Goal: Transaction & Acquisition: Purchase product/service

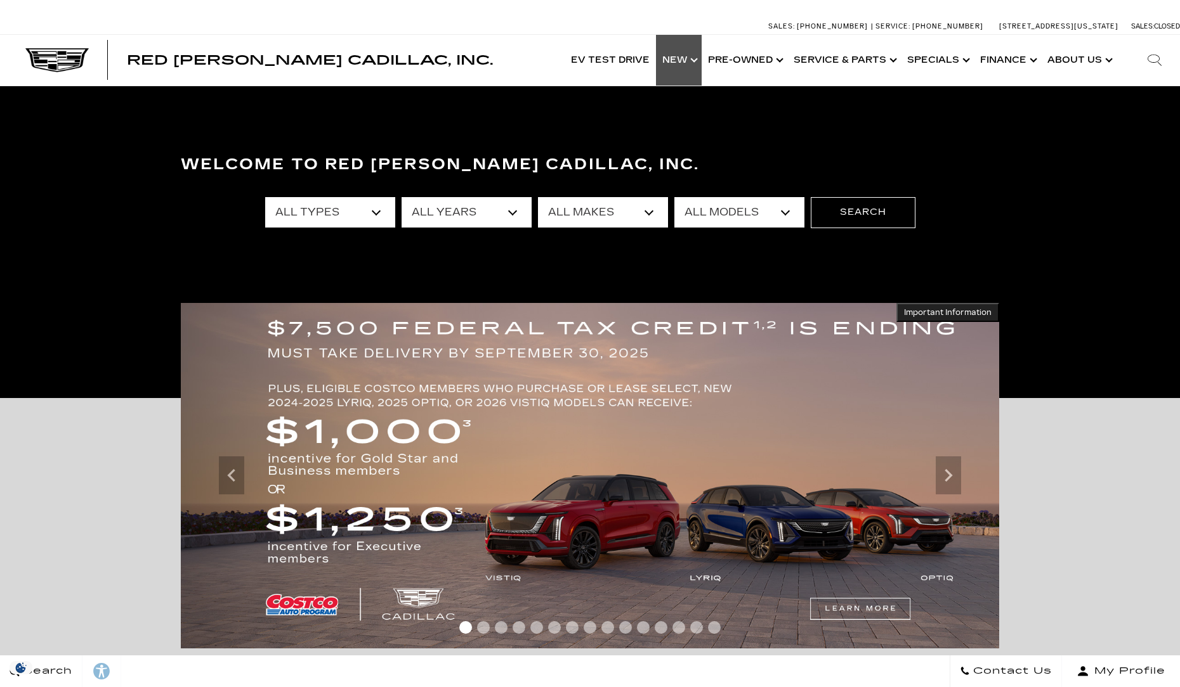
click at [676, 57] on link "Show New" at bounding box center [679, 60] width 46 height 51
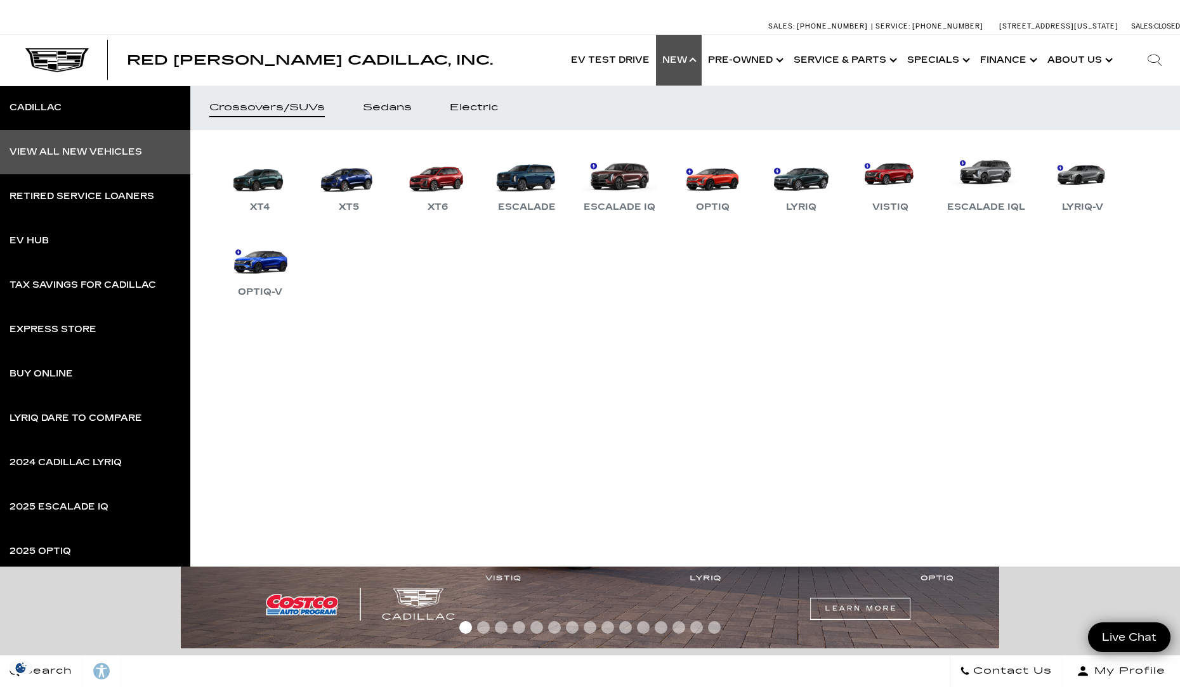
click at [75, 155] on div "View All New Vehicles" at bounding box center [76, 152] width 133 height 9
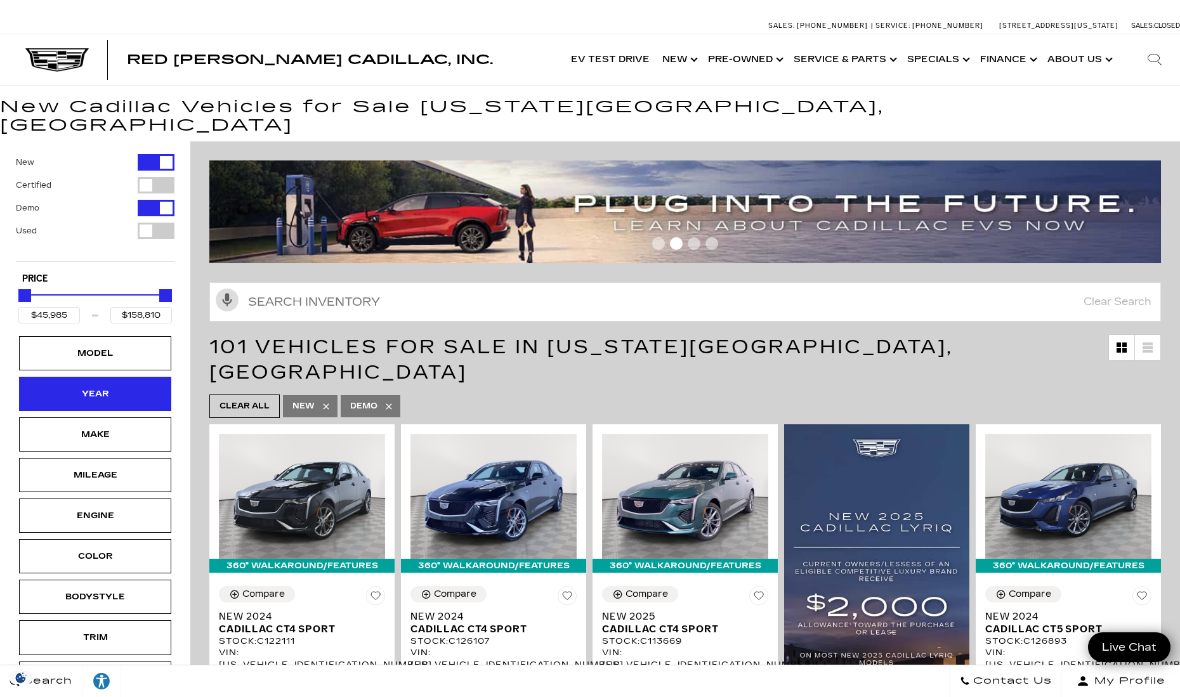
click at [120, 387] on div "Year" at bounding box center [94, 394] width 63 height 14
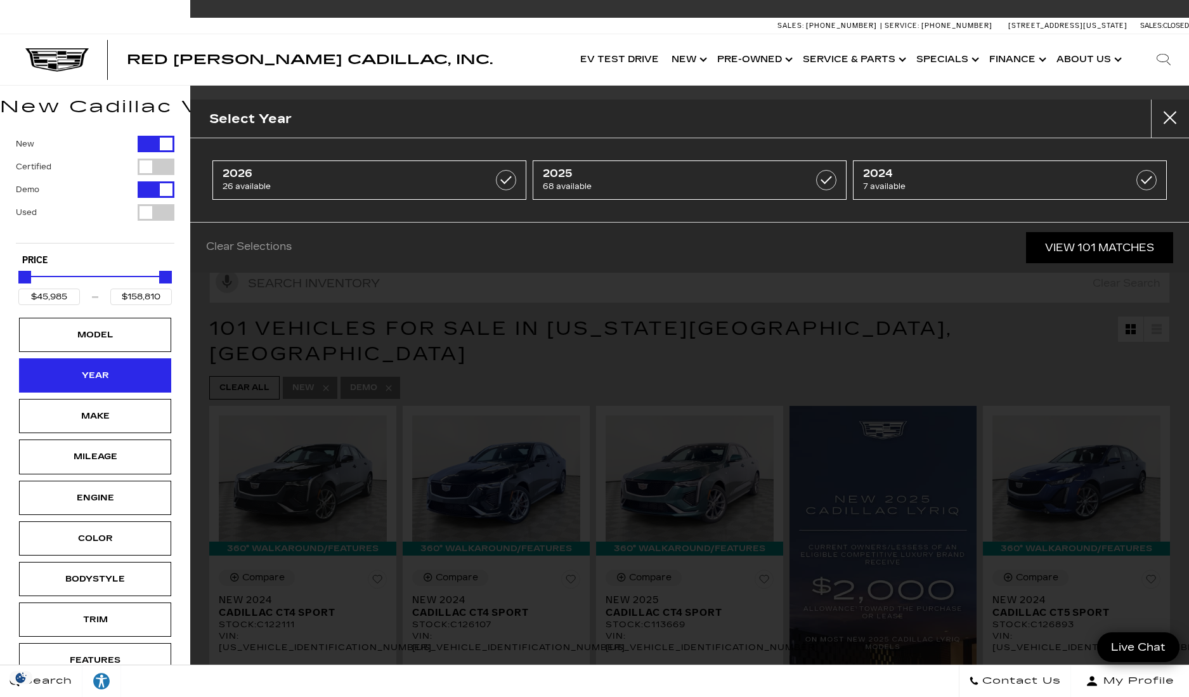
click at [120, 379] on div "Year" at bounding box center [94, 375] width 63 height 14
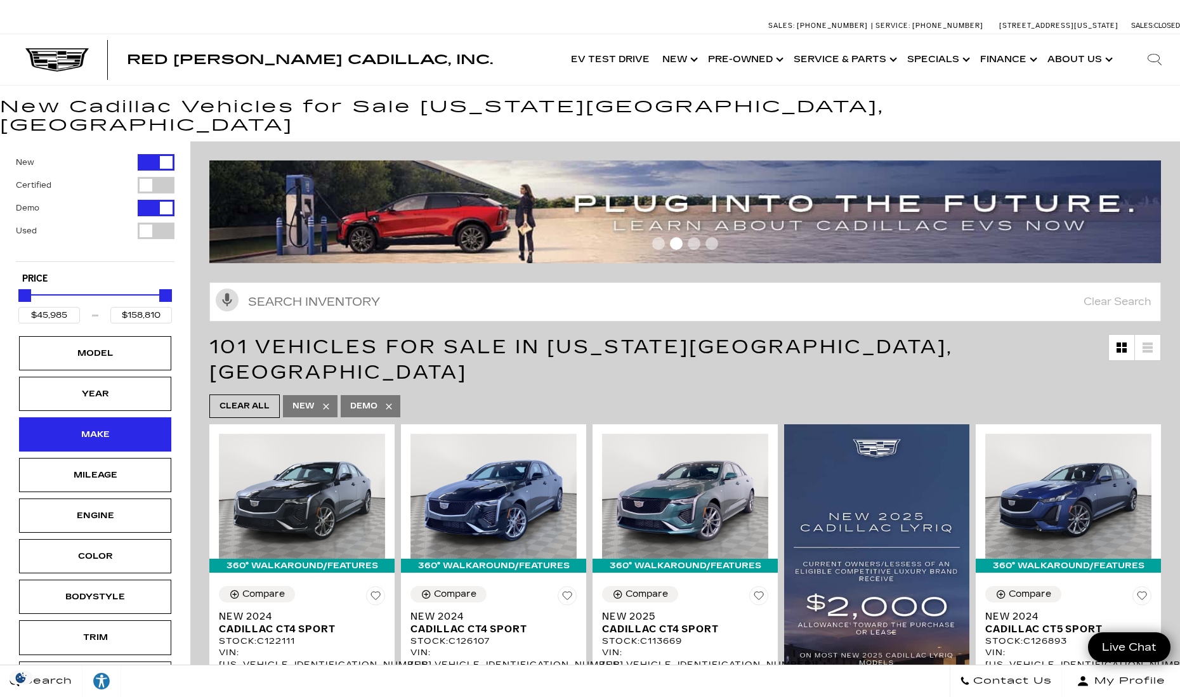
click at [112, 427] on div "Make" at bounding box center [94, 434] width 63 height 14
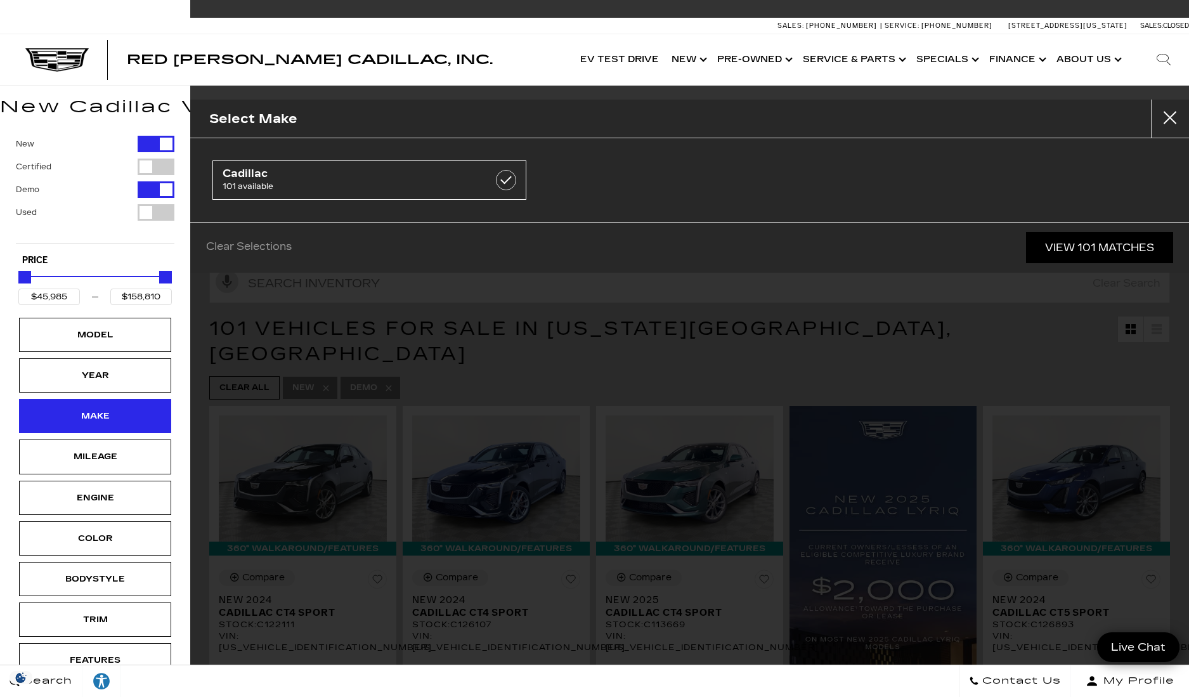
click at [112, 413] on div "Make" at bounding box center [94, 416] width 63 height 14
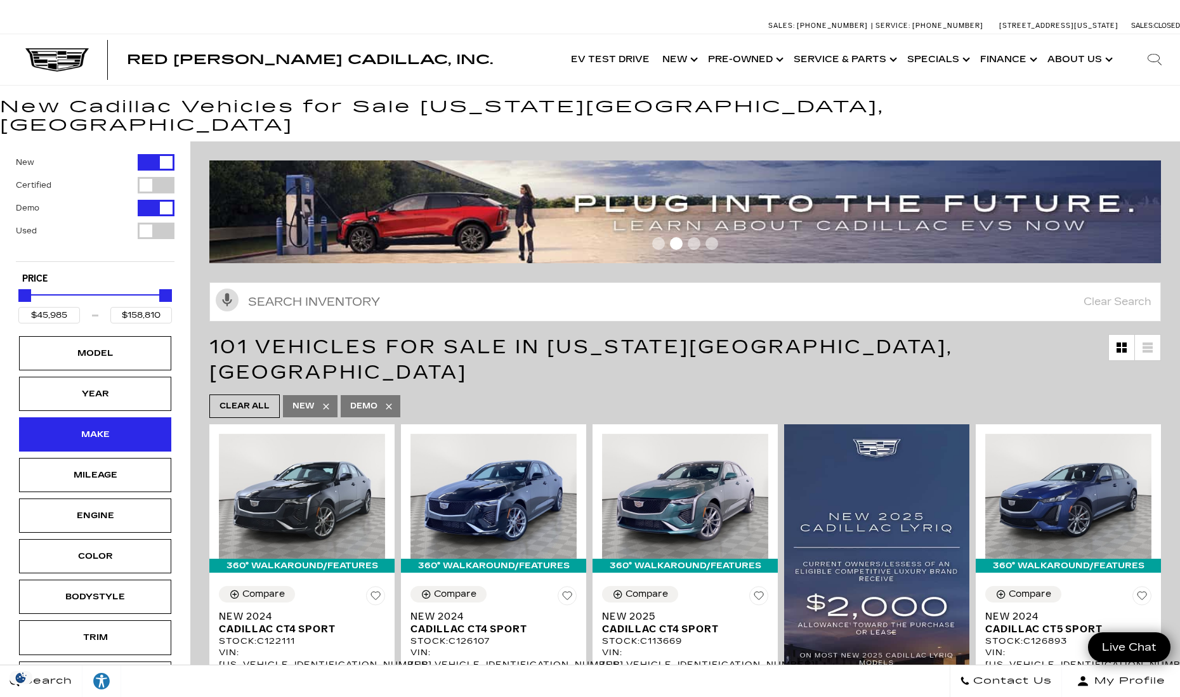
click at [117, 427] on div "Make" at bounding box center [94, 434] width 63 height 14
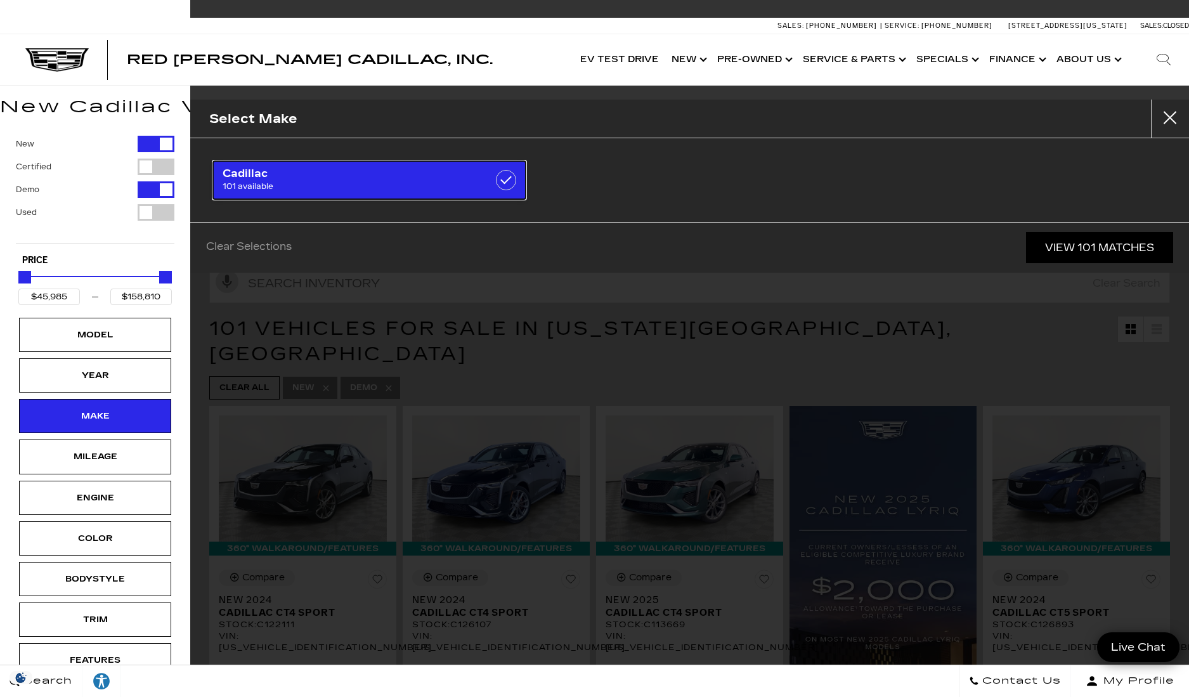
click at [377, 172] on span "Cadillac" at bounding box center [348, 173] width 250 height 13
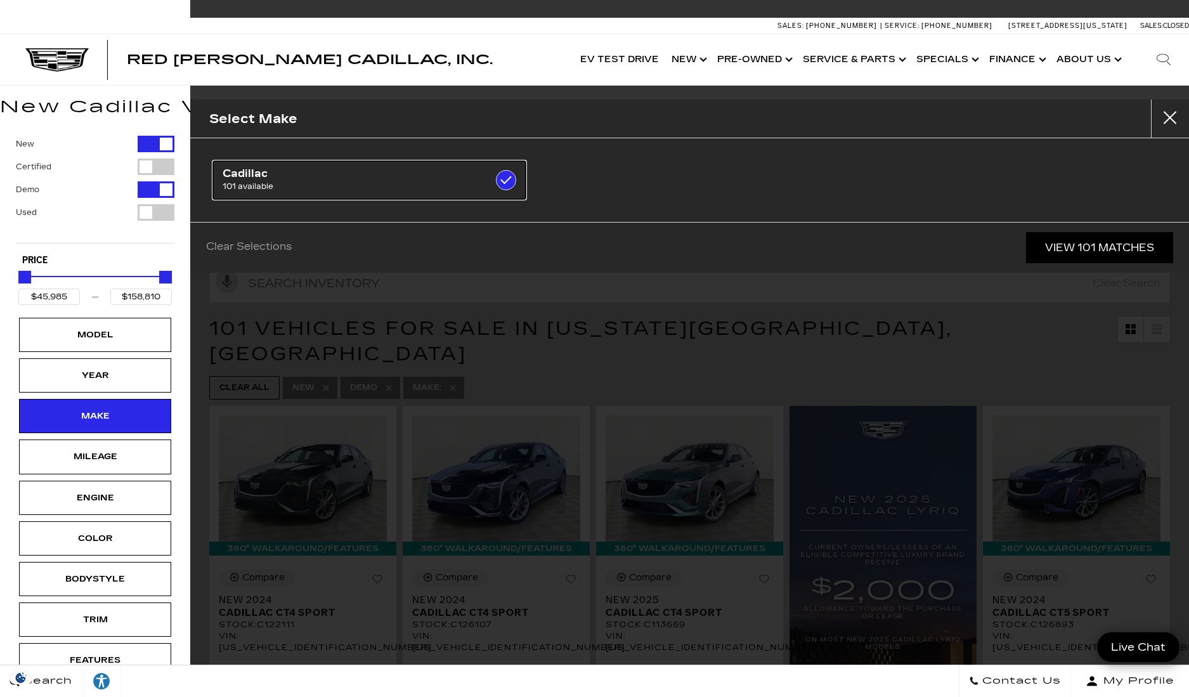
checkbox input "true"
click at [176, 436] on div "New Certified Demo Used Type Price $45,985 $158,810 Model Year Make Mileage Eng…" at bounding box center [95, 452] width 190 height 658
click at [134, 342] on div "Model" at bounding box center [95, 335] width 152 height 34
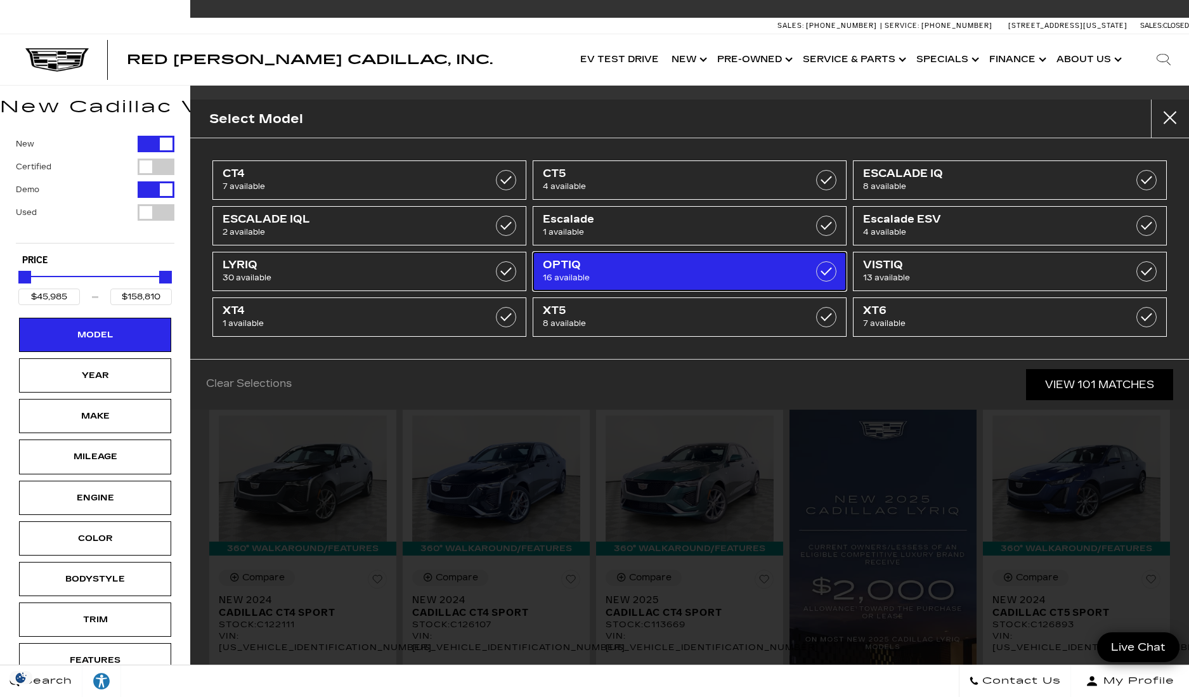
click at [637, 271] on span "16 available" at bounding box center [668, 277] width 250 height 13
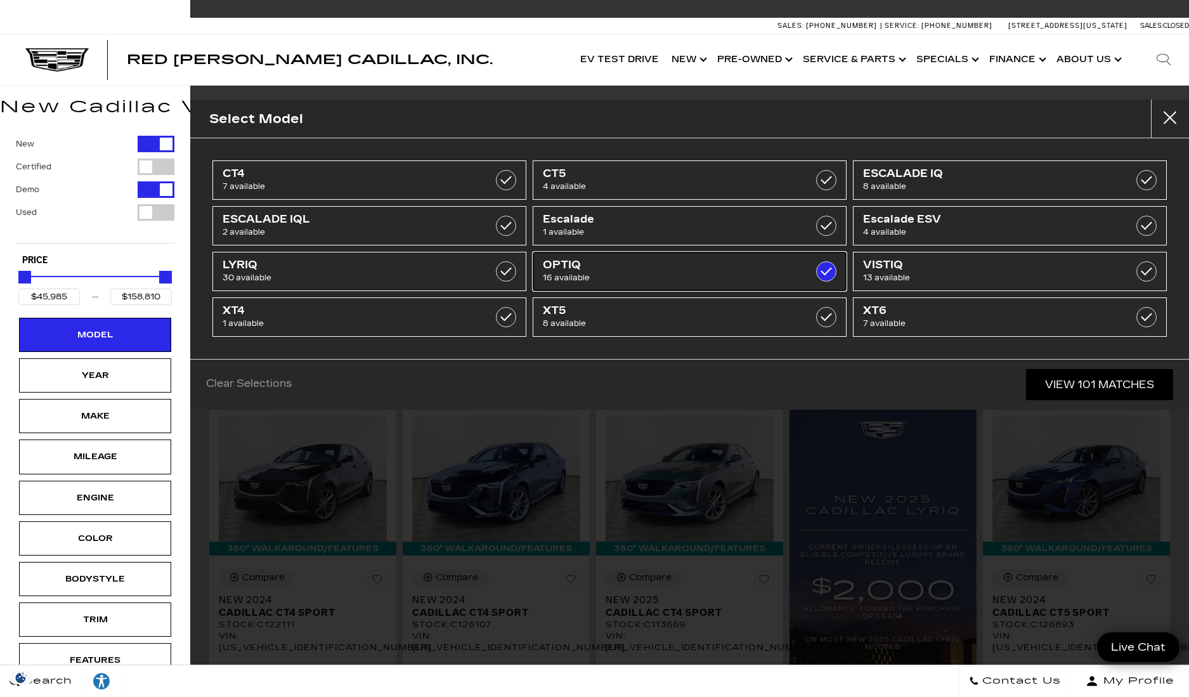
type input "$54,990"
type input "$59,415"
checkbox input "true"
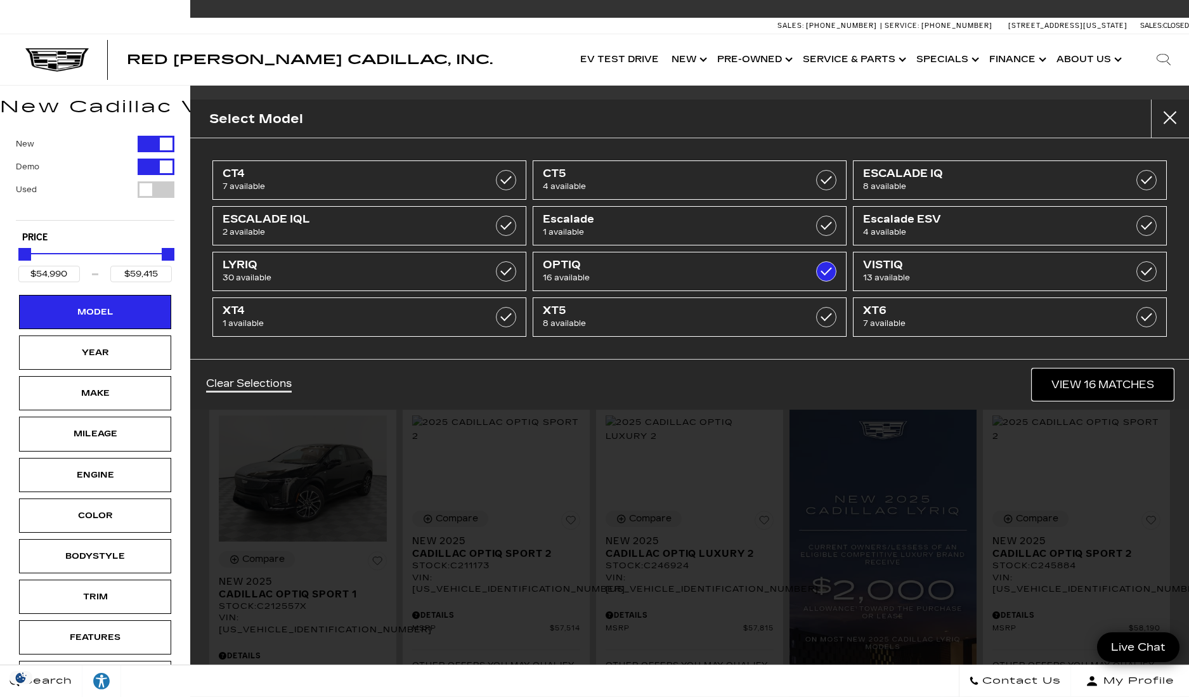
click at [1083, 384] on link "View 16 Matches" at bounding box center [1102, 384] width 141 height 31
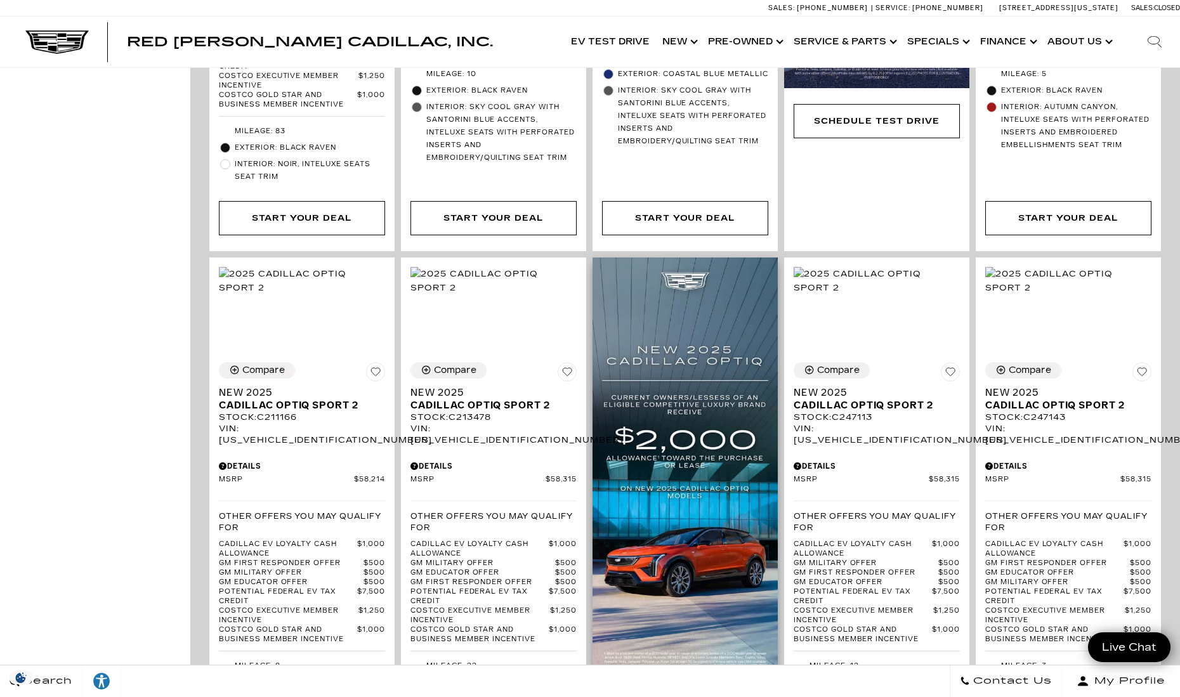
scroll to position [888, 0]
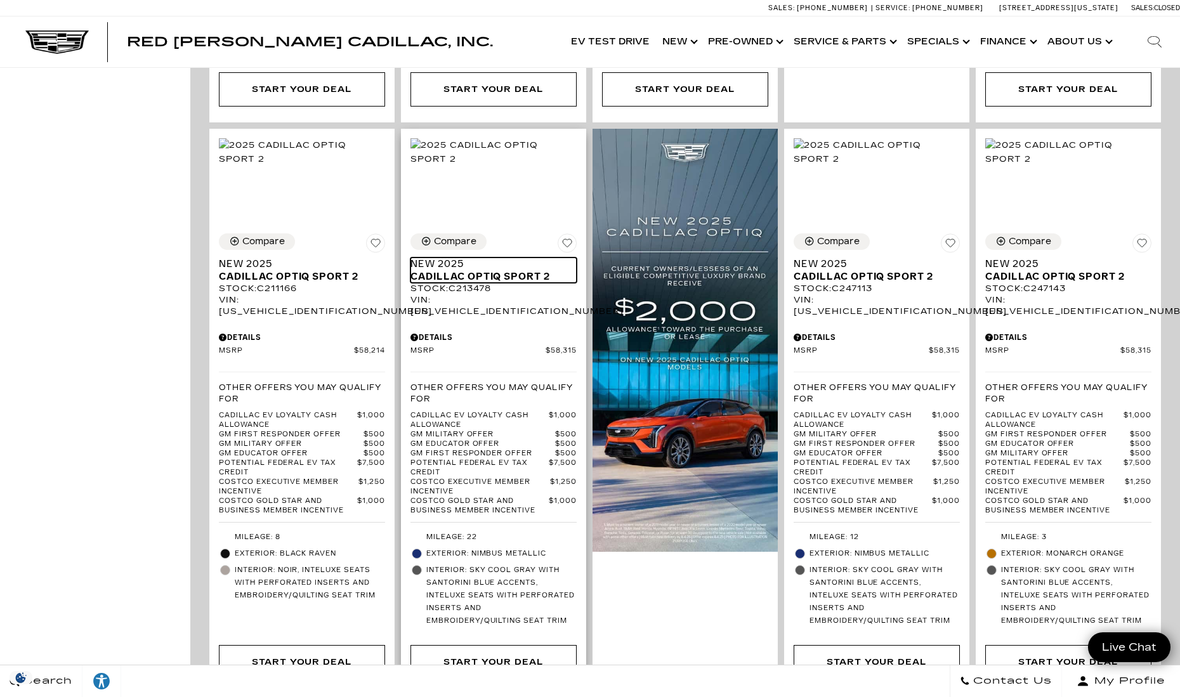
click at [511, 270] on span "Cadillac OPTIQ Sport 2" at bounding box center [488, 276] width 157 height 13
